Goal: Task Accomplishment & Management: Use online tool/utility

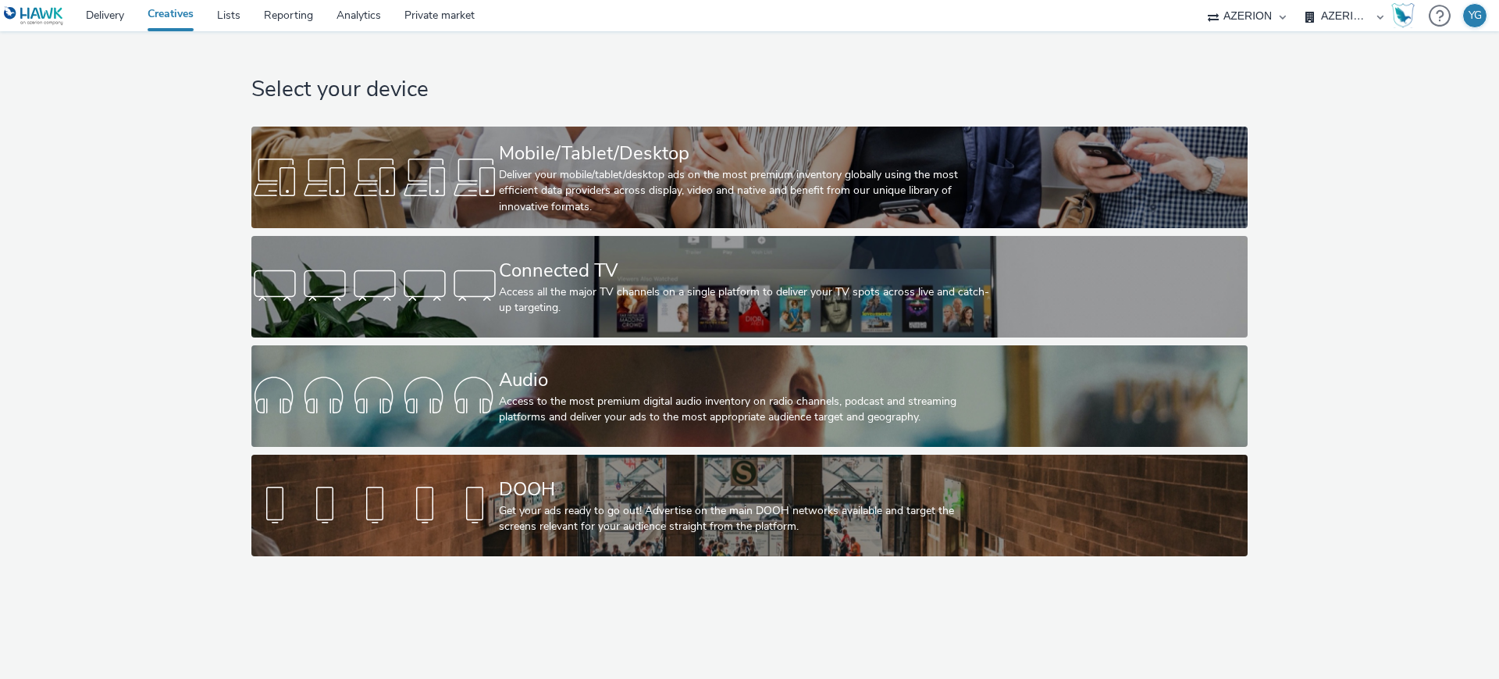
select select "ac009755-aa48-4799-8050-7a339a378eb8"
select select "974f22a8-96bf-4ab0-903c-b2da3aad1b4f"
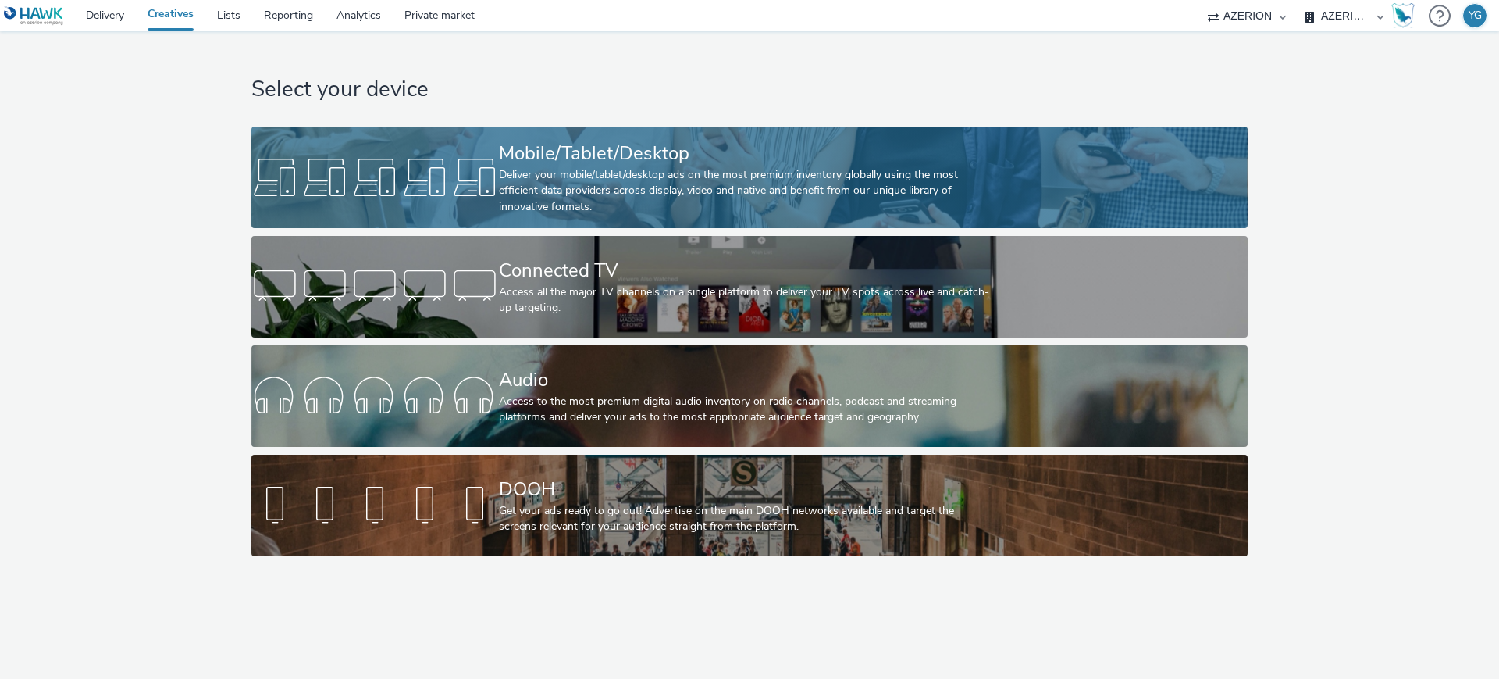
click at [540, 167] on div "Deliver your mobile/tablet/desktop ads on the most premium inventory globally u…" at bounding box center [746, 191] width 495 height 48
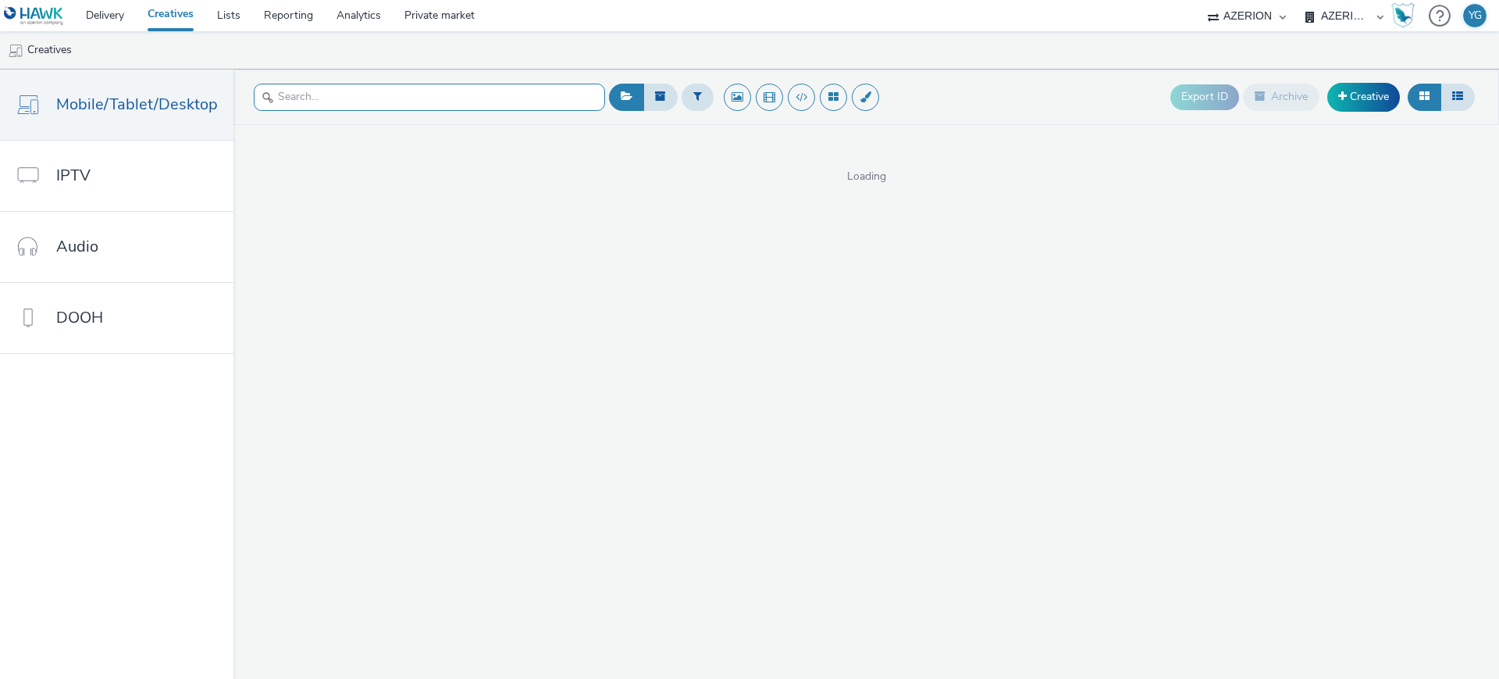
click at [432, 91] on input "text" at bounding box center [429, 97] width 351 height 27
paste input "opp-00083653_300x250"
type input "opp-00083653_300x250"
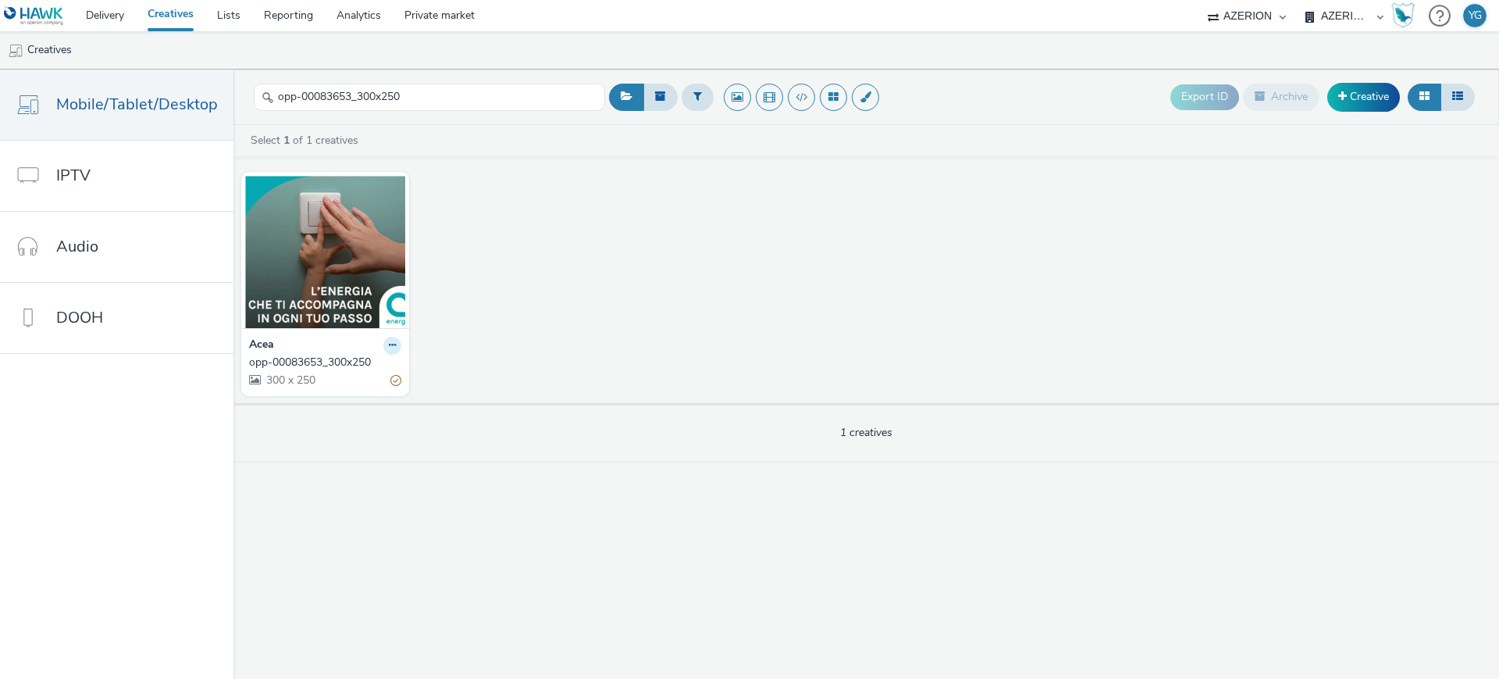
click at [390, 348] on icon at bounding box center [392, 344] width 7 height 9
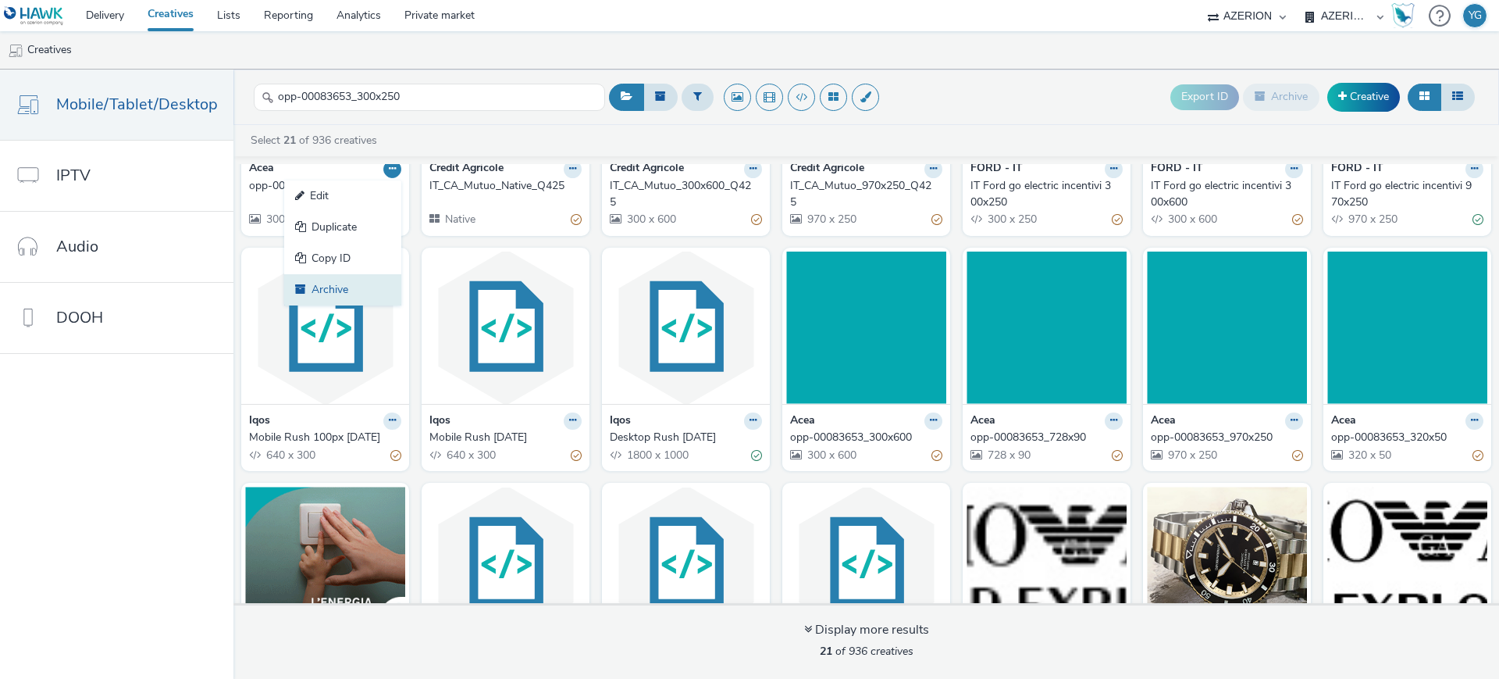
scroll to position [79, 0]
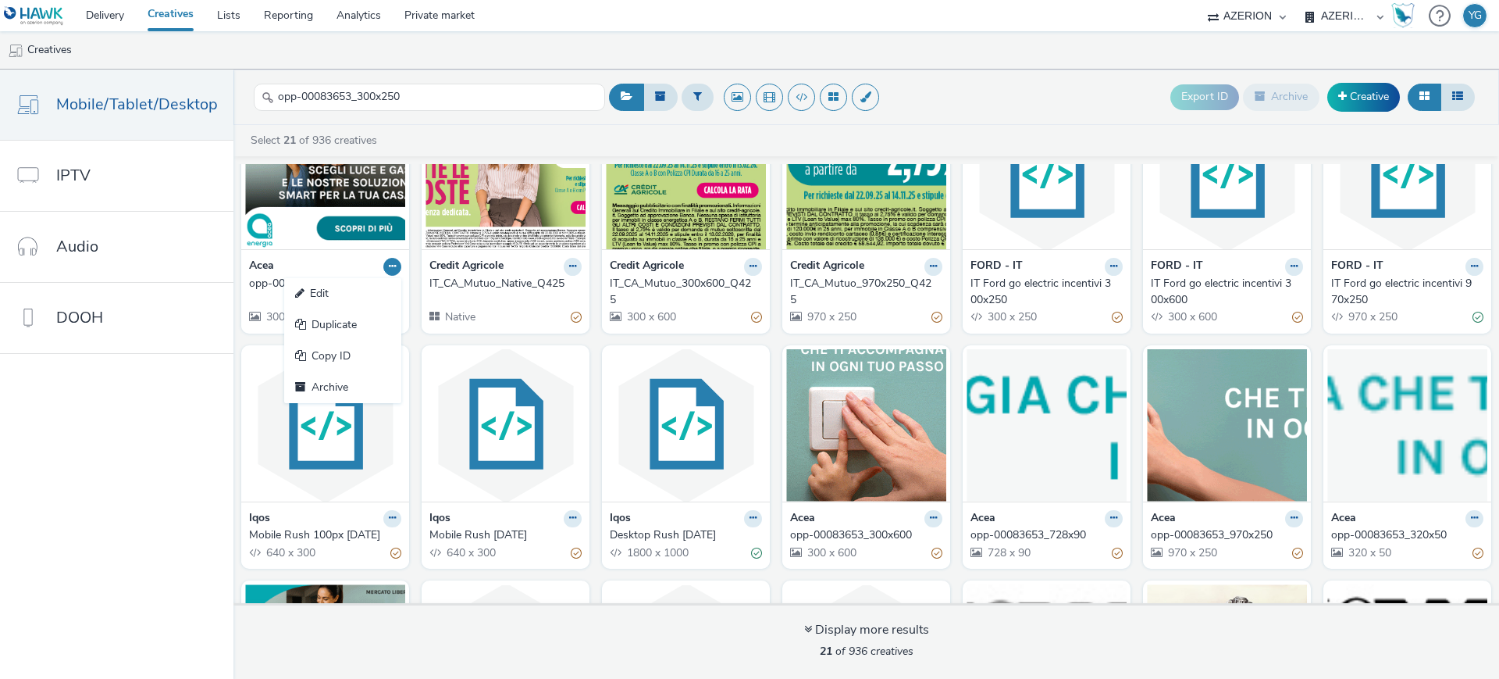
click at [267, 205] on img at bounding box center [325, 173] width 160 height 152
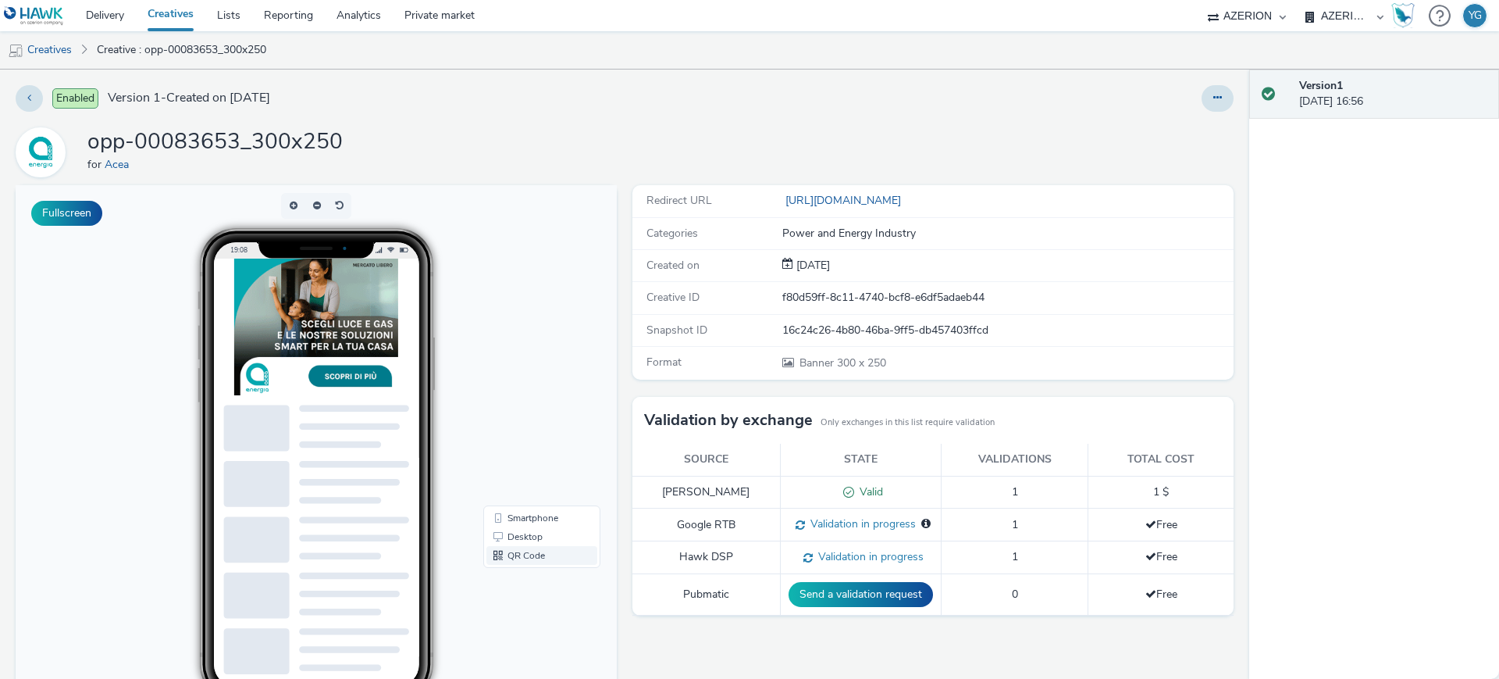
click at [512, 556] on link "QR Code" at bounding box center [542, 555] width 111 height 19
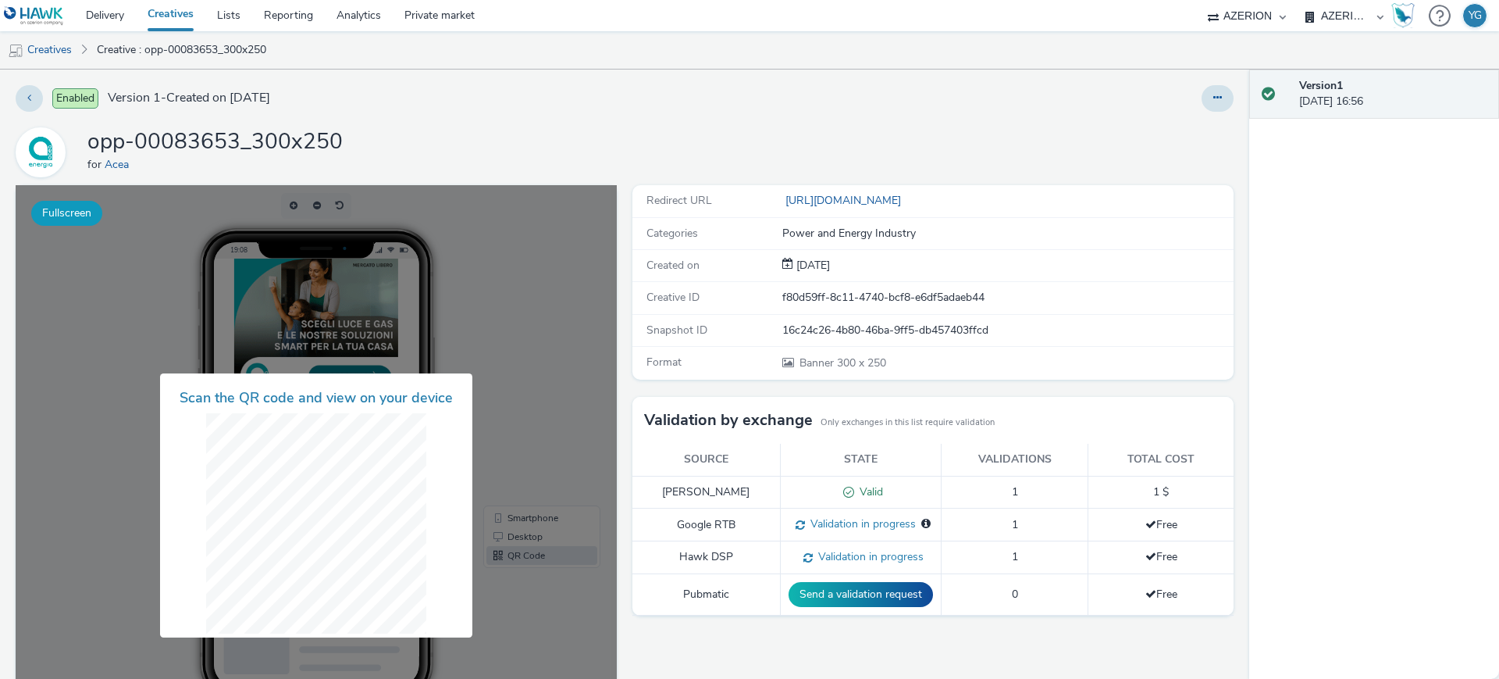
click at [74, 202] on button "Fullscreen" at bounding box center [66, 213] width 71 height 25
click at [1214, 100] on icon at bounding box center [1218, 97] width 9 height 11
click at [1185, 121] on link "Edit" at bounding box center [1175, 129] width 117 height 31
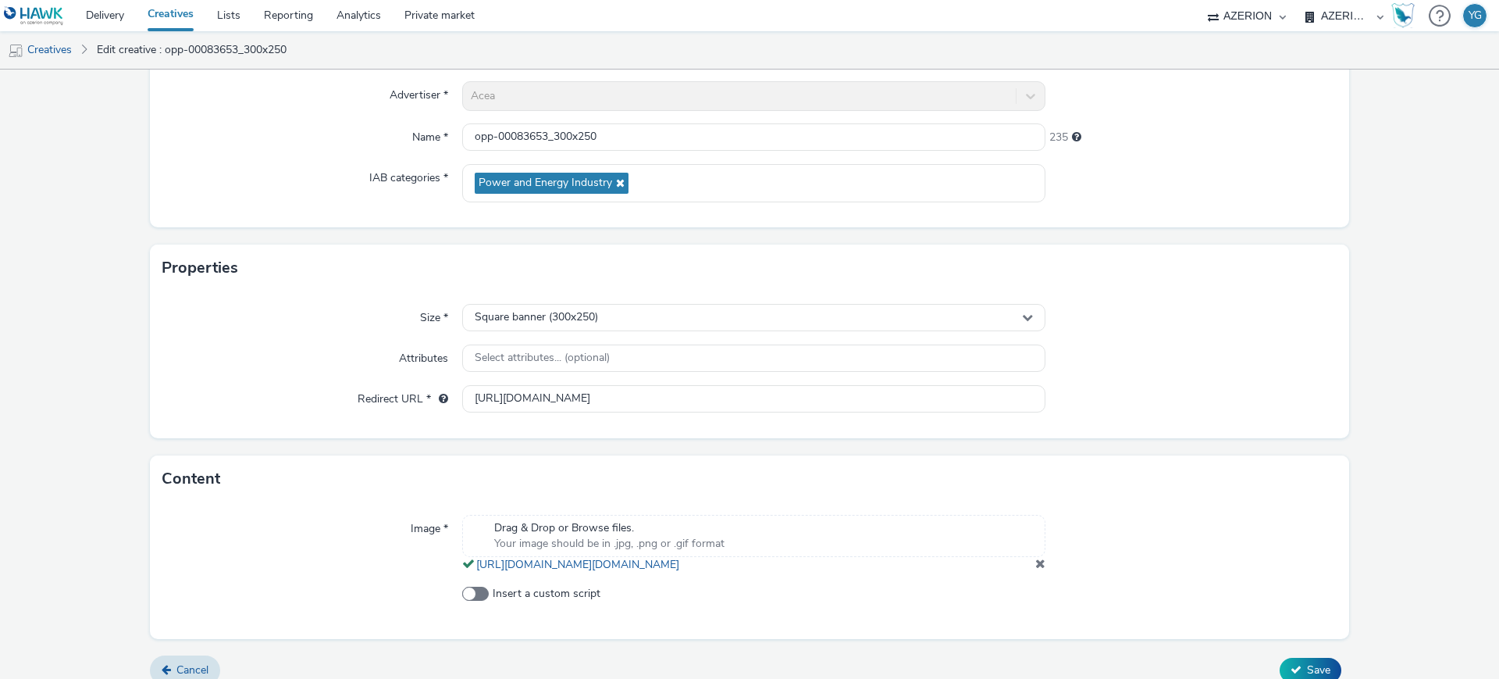
scroll to position [177, 0]
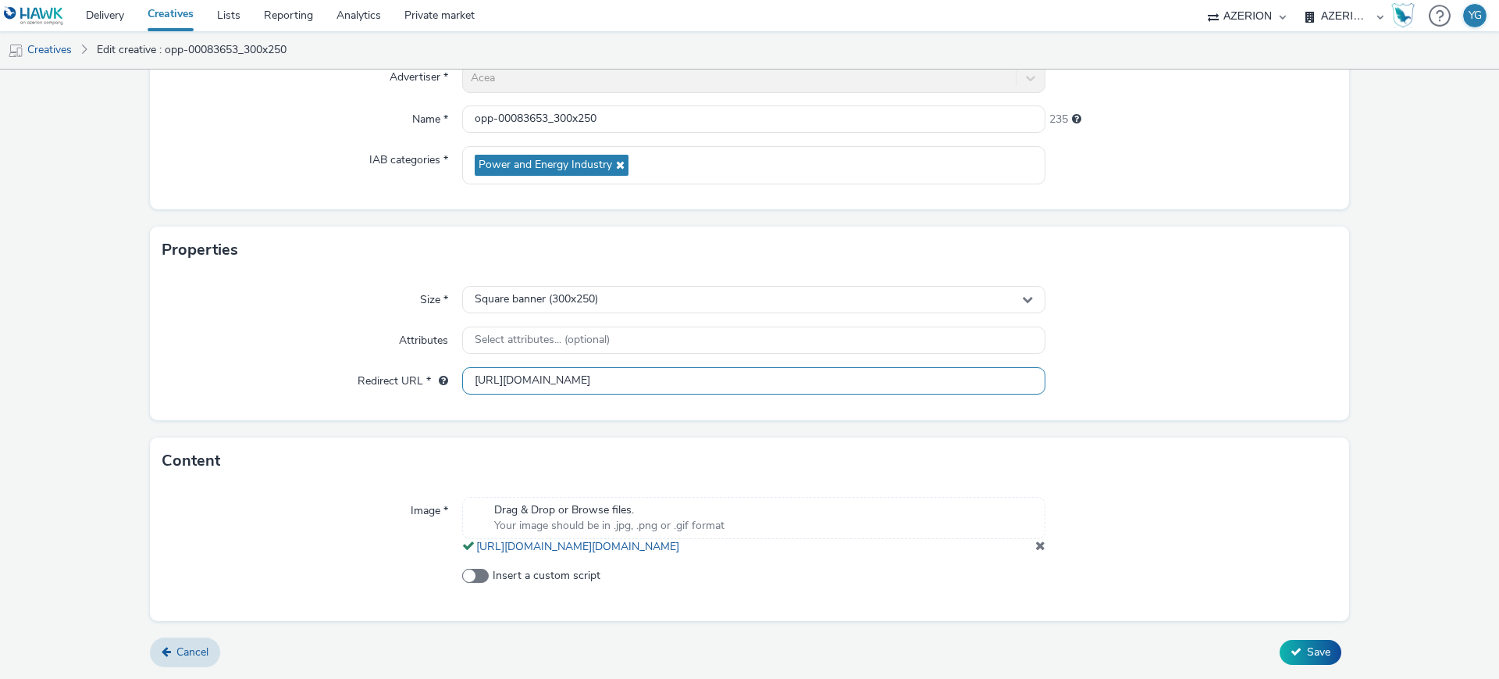
drag, startPoint x: 693, startPoint y: 365, endPoint x: 393, endPoint y: 368, distance: 299.9
click at [393, 368] on div "Redirect URL * [URL][DOMAIN_NAME]" at bounding box center [749, 381] width 1174 height 28
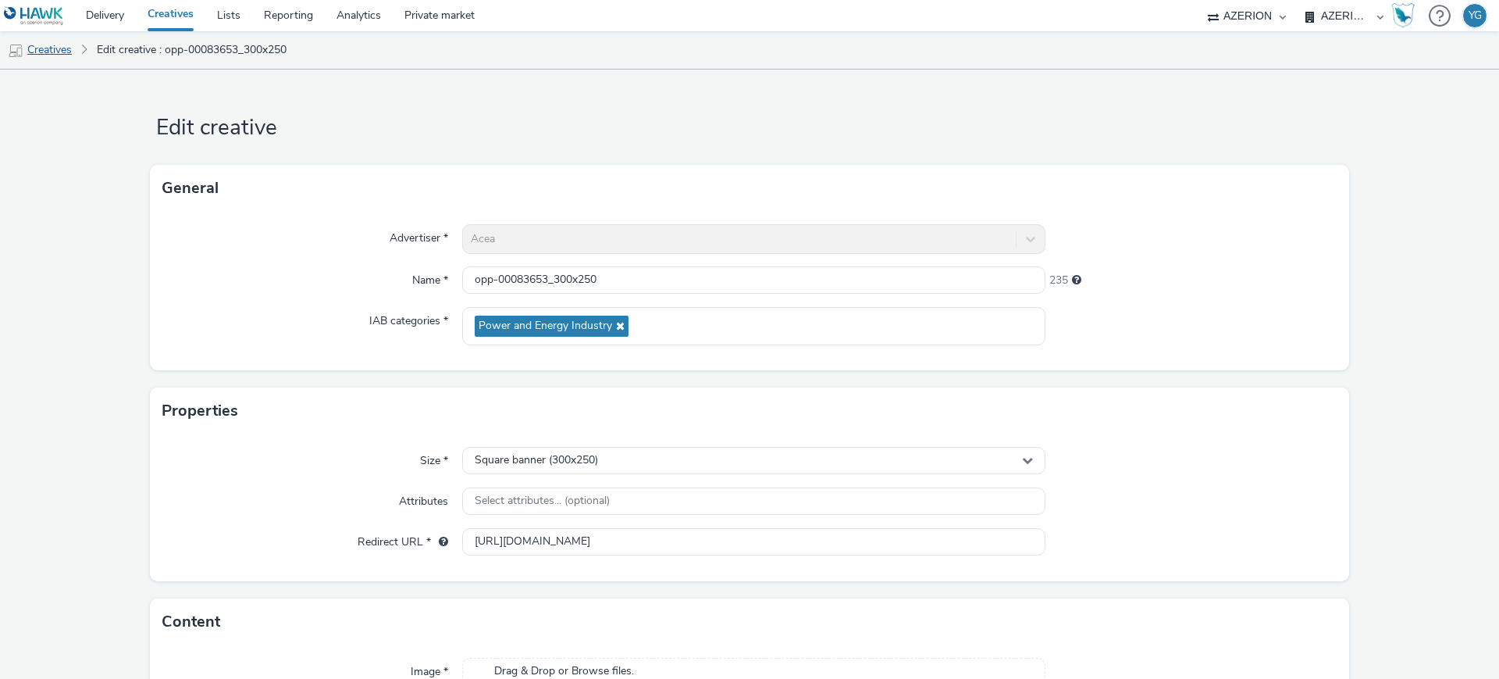
click at [67, 45] on link "Creatives" at bounding box center [40, 49] width 80 height 37
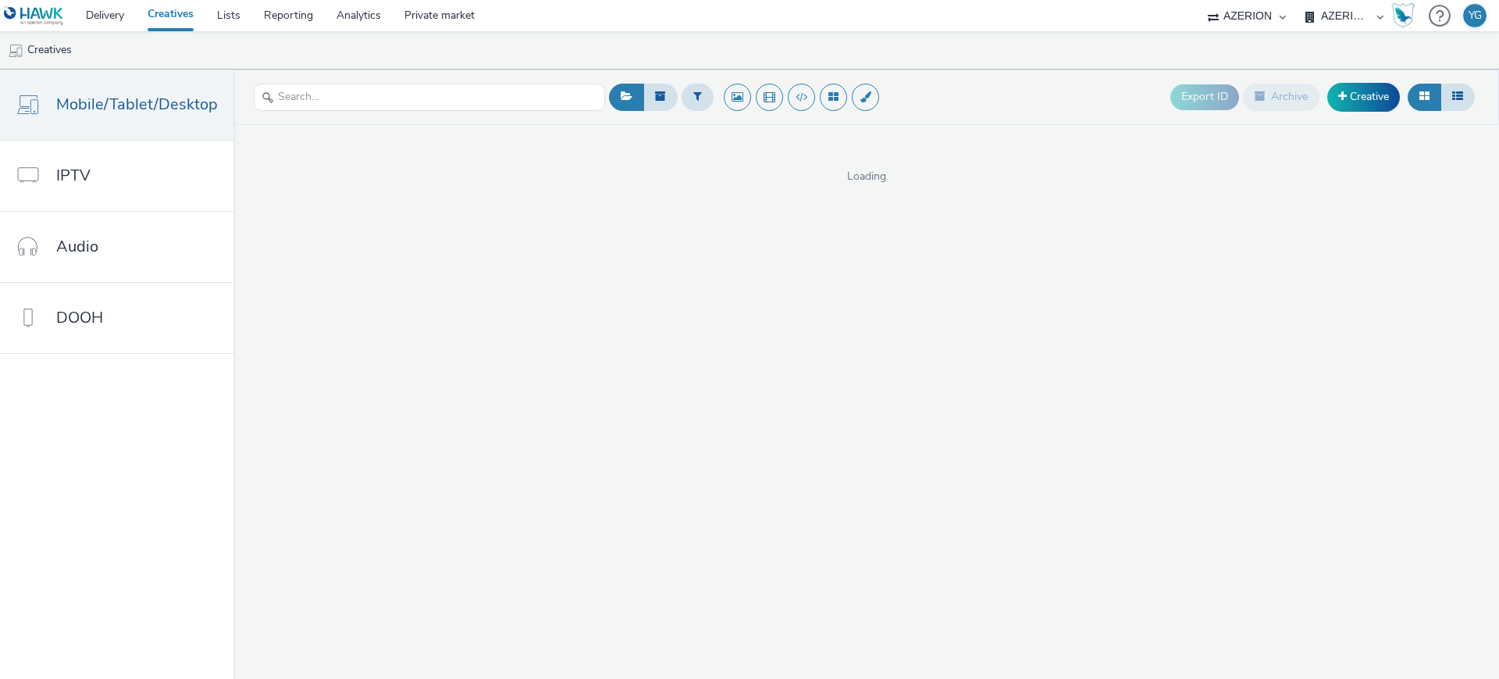
click at [1433, 20] on div at bounding box center [1440, 16] width 22 height 32
click at [1375, 58] on div "Help Open documentation" at bounding box center [1391, 66] width 103 height 33
